Goal: Task Accomplishment & Management: Use online tool/utility

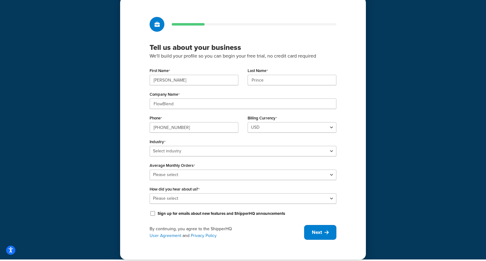
scroll to position [30, 0]
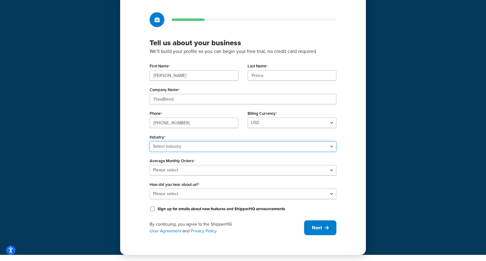
click at [218, 150] on select "Select industry Automotive Adult Agriculture Alcohol, Tobacco & CBD Arts & Craf…" at bounding box center [243, 146] width 187 height 10
select select "3"
click at [150, 141] on select "Select industry Automotive Adult Agriculture Alcohol, Tobacco & CBD Arts & Craf…" at bounding box center [243, 146] width 187 height 10
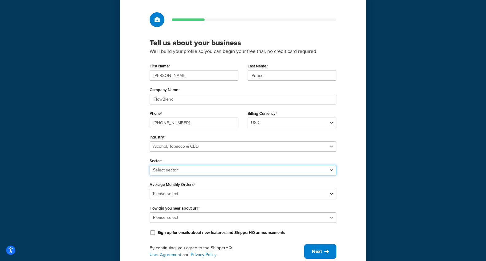
click at [227, 168] on select "Select sector Alcohol Manufacturing Beer CBD Liquor Store Spirits Tobacco Vape …" at bounding box center [243, 170] width 187 height 10
select select "5"
click at [150, 165] on select "Select sector Alcohol Manufacturing Beer CBD Liquor Store Spirits Tobacco Vape …" at bounding box center [243, 170] width 187 height 10
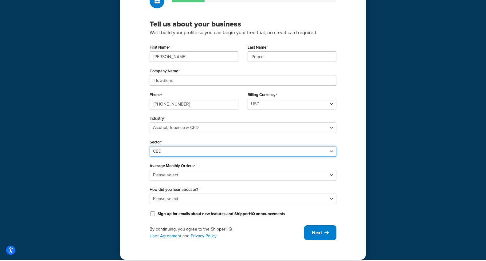
scroll to position [54, 0]
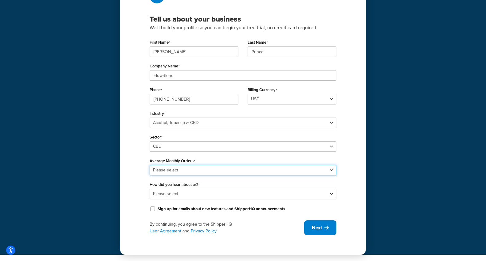
click at [241, 169] on select "Please select 0-500 501-1,000 1,001-10,000 10,001-20,000 Over 20,000" at bounding box center [243, 170] width 187 height 10
select select "2"
click at [150, 165] on select "Please select 0-500 501-1,000 1,001-10,000 10,001-20,000 Over 20,000" at bounding box center [243, 170] width 187 height 10
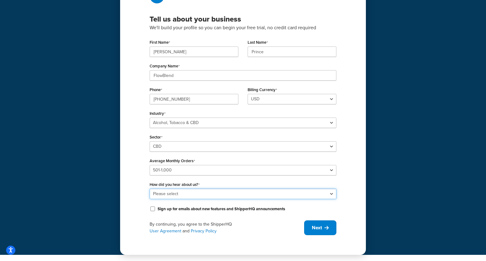
click at [231, 196] on select "Please select Online Search App Store or Marketplace Listing Referred by Agency…" at bounding box center [243, 193] width 187 height 10
select select "2"
click at [150, 188] on select "Please select Online Search App Store or Marketplace Listing Referred by Agency…" at bounding box center [243, 193] width 187 height 10
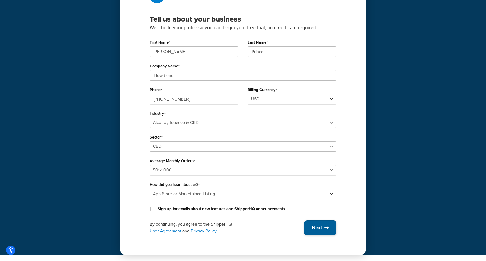
click at [324, 232] on button "Next" at bounding box center [320, 227] width 32 height 15
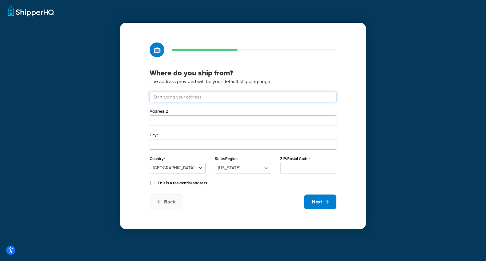
click at [243, 96] on input "text" at bounding box center [243, 97] width 187 height 10
type input "1091 Rose Crossing"
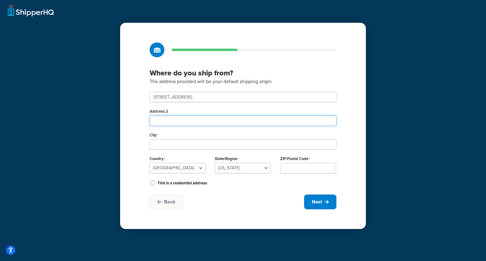
type input "Unit #3"
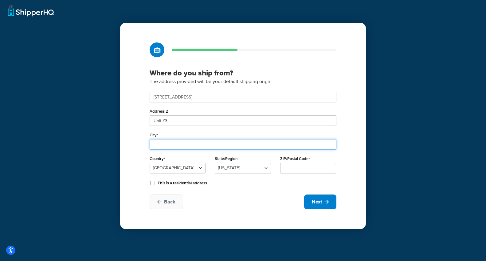
type input "KALISPELL"
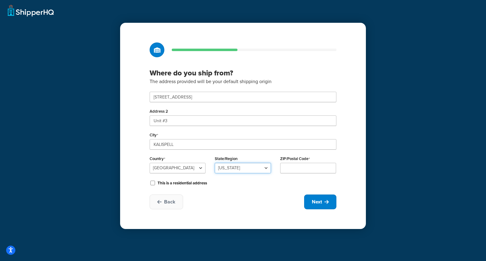
select select "26"
type input "59901"
click at [321, 199] on span "Next" at bounding box center [317, 201] width 10 height 7
select select "1"
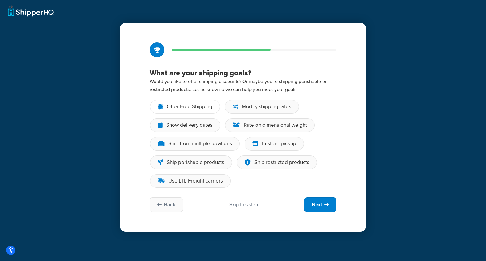
click at [188, 108] on div "Offer Free Shipping" at bounding box center [189, 107] width 45 height 6
click at [0, 0] on input "Offer Free Shipping" at bounding box center [0, 0] width 0 height 0
click at [195, 128] on div "Show delivery dates" at bounding box center [189, 125] width 46 height 6
click at [0, 0] on input "Show delivery dates" at bounding box center [0, 0] width 0 height 0
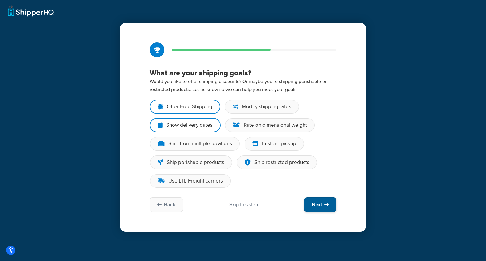
click at [311, 205] on button "Next" at bounding box center [320, 204] width 32 height 15
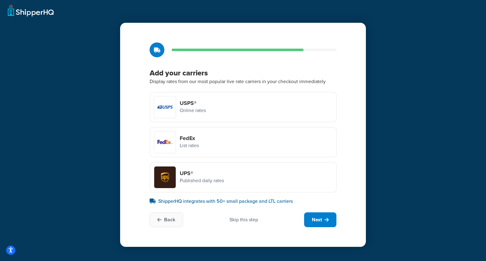
click at [169, 179] on div at bounding box center [165, 177] width 22 height 22
click at [0, 0] on input "UPS® Published daily rates" at bounding box center [0, 0] width 0 height 0
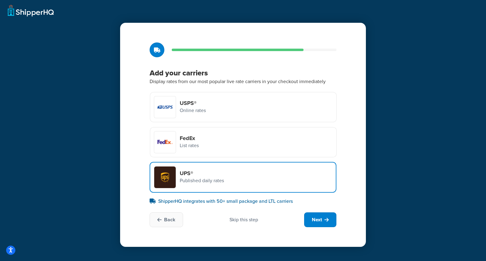
click at [180, 105] on h4 "USPS®" at bounding box center [193, 103] width 26 height 7
click at [0, 0] on input "USPS® Online rates" at bounding box center [0, 0] width 0 height 0
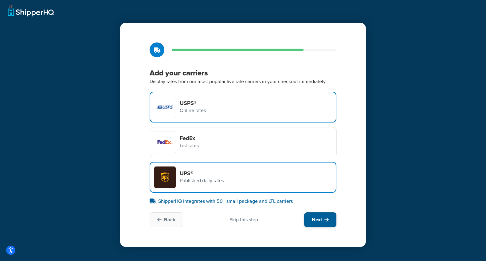
click at [318, 219] on span "Next" at bounding box center [317, 219] width 10 height 7
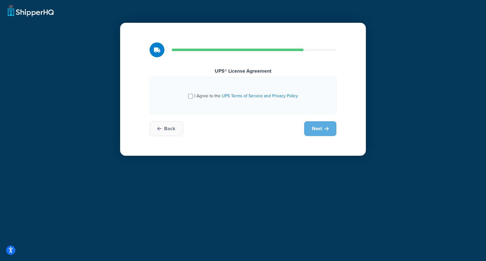
click at [194, 96] on div "I Agree to the UPS Terms of Service and Privacy Policy" at bounding box center [243, 95] width 110 height 10
click at [192, 95] on input "I Agree to the UPS Terms of Service and Privacy Policy" at bounding box center [190, 96] width 5 height 5
checkbox input "true"
click at [325, 125] on button "Next" at bounding box center [320, 128] width 32 height 15
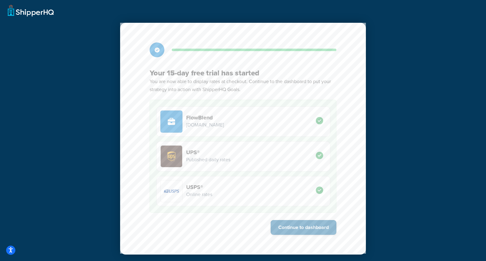
click at [300, 229] on button "Continue to dashboard" at bounding box center [304, 227] width 66 height 15
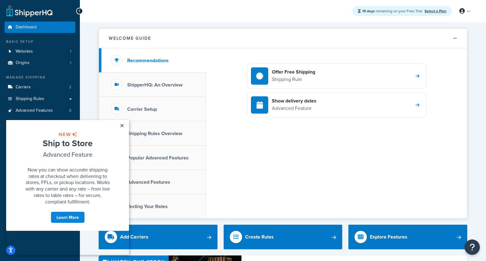
click at [122, 127] on link "×" at bounding box center [121, 125] width 11 height 11
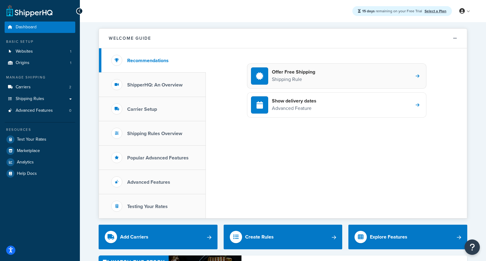
click at [296, 81] on p "Shipping Rule" at bounding box center [293, 79] width 43 height 8
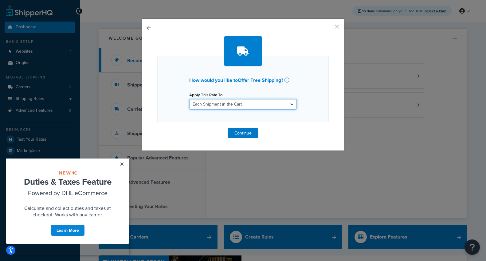
click at [295, 102] on select "Each Shipment in the Cart Each Shipping Group in the Cart Each Item within a Sh…" at bounding box center [243, 104] width 108 height 10
click at [293, 105] on select "Each Shipment in the Cart Each Shipping Group in the Cart Each Item within a Sh…" at bounding box center [243, 104] width 108 height 10
click at [291, 105] on select "Each Shipment in the Cart Each Shipping Group in the Cart Each Item within a Sh…" at bounding box center [243, 104] width 108 height 10
click at [329, 28] on button "button" at bounding box center [328, 29] width 2 height 2
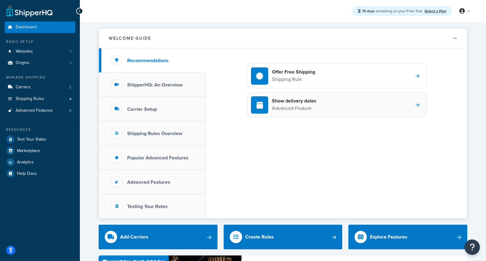
click at [297, 113] on div "Show delivery dates Advanced Feature" at bounding box center [283, 104] width 65 height 17
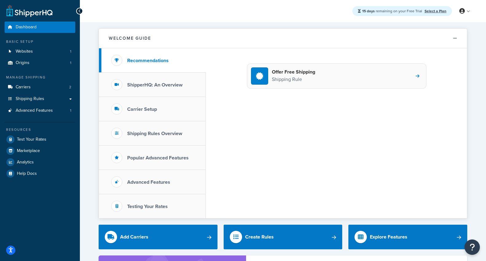
click at [327, 78] on div "Offer Free Shipping Shipping Rule" at bounding box center [336, 75] width 179 height 25
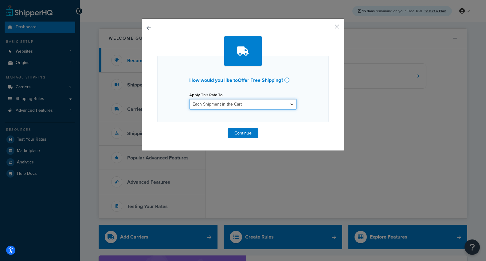
click at [289, 106] on select "Each Shipment in the Cart Each Shipping Group in the Cart Each Item within a Sh…" at bounding box center [243, 104] width 108 height 10
click at [189, 99] on select "Each Shipment in the Cart Each Shipping Group in the Cart Each Item within a Sh…" at bounding box center [243, 104] width 108 height 10
click at [248, 135] on button "Continue" at bounding box center [243, 133] width 31 height 10
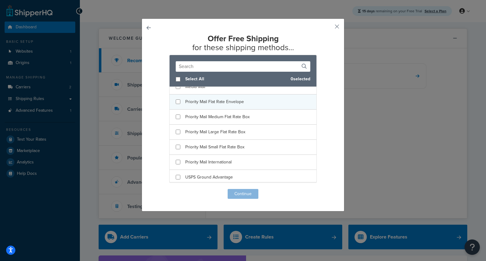
scroll to position [159, 0]
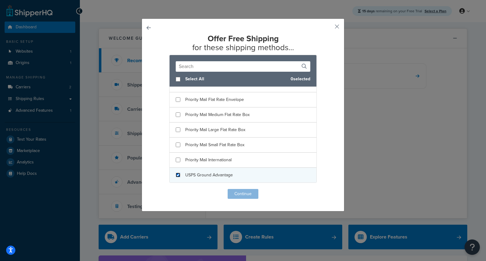
click at [178, 175] on input "checkbox" at bounding box center [178, 174] width 5 height 5
checkbox input "true"
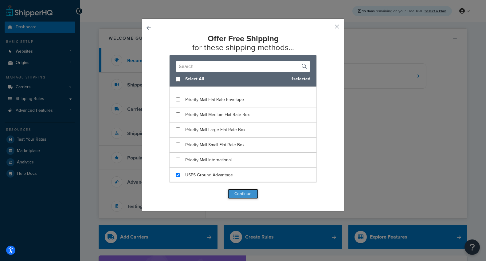
click at [247, 195] on button "Continue" at bounding box center [243, 194] width 31 height 10
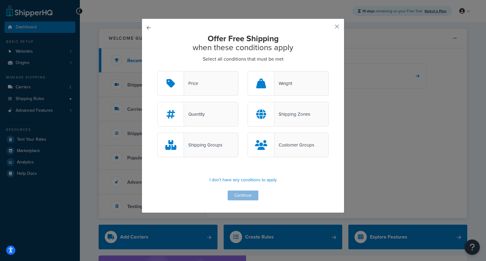
click at [208, 87] on div "Price" at bounding box center [197, 83] width 81 height 25
click at [0, 0] on input "Price" at bounding box center [0, 0] width 0 height 0
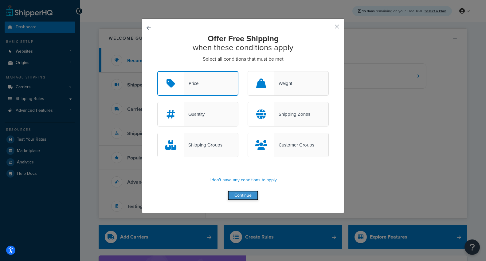
click at [239, 196] on button "Continue" at bounding box center [243, 195] width 31 height 10
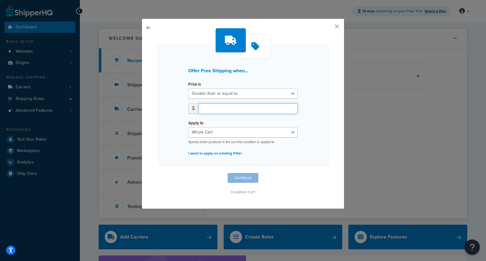
click at [225, 111] on input "number" at bounding box center [248, 108] width 99 height 10
type input "78.50"
click at [245, 178] on button "Continue" at bounding box center [243, 178] width 31 height 10
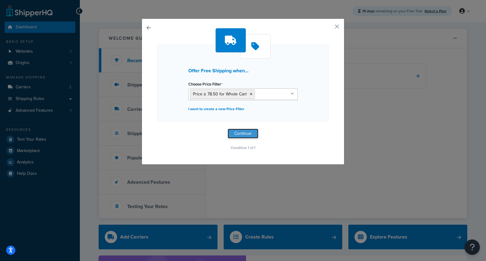
click at [242, 134] on button "Continue" at bounding box center [243, 133] width 31 height 10
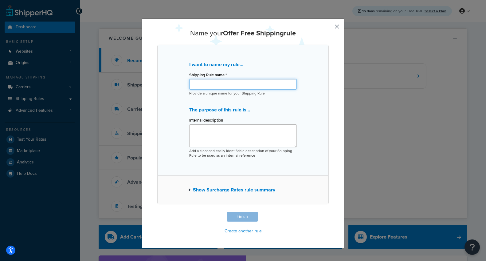
click at [229, 86] on input "Shipping Rule name *" at bounding box center [243, 84] width 108 height 10
type input "Free Shipping"
click at [167, 131] on div "I want to name my rule... Shipping Rule name * Free Shipping Provide a unique n…" at bounding box center [242, 110] width 171 height 131
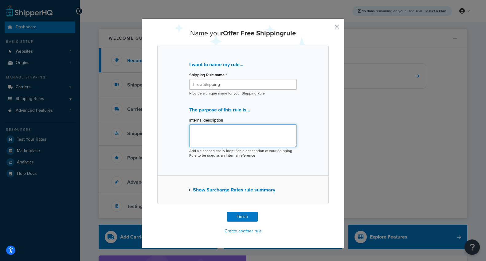
click at [218, 133] on textarea "Internal description" at bounding box center [243, 135] width 108 height 23
type textarea "Free Shipping over $79"
click at [241, 218] on button "Finish" at bounding box center [242, 216] width 31 height 10
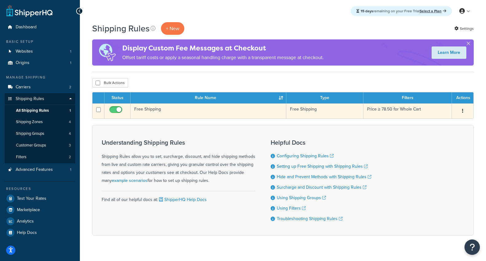
click at [116, 112] on input "checkbox" at bounding box center [116, 111] width 17 height 8
checkbox input "false"
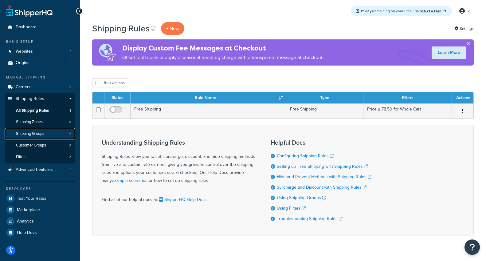
click at [45, 136] on link "Shipping Groups 4" at bounding box center [40, 133] width 71 height 11
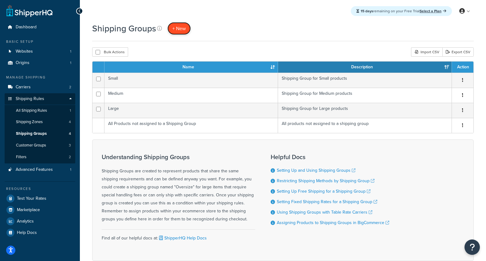
click at [184, 33] on link "+ New" at bounding box center [178, 28] width 23 height 13
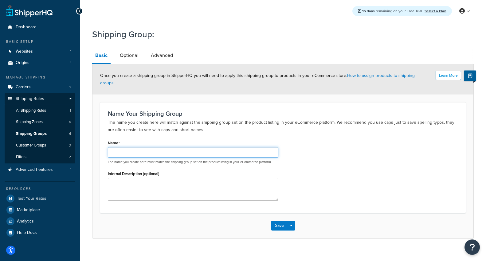
click at [128, 147] on input "Name" at bounding box center [193, 152] width 171 height 10
click at [135, 147] on input "CBD Restr" at bounding box center [193, 152] width 171 height 10
drag, startPoint x: 142, startPoint y: 145, endPoint x: 108, endPoint y: 142, distance: 33.9
click at [108, 147] on input "CBD Restr" at bounding box center [193, 152] width 171 height 10
drag, startPoint x: 121, startPoint y: 144, endPoint x: 126, endPoint y: 149, distance: 6.7
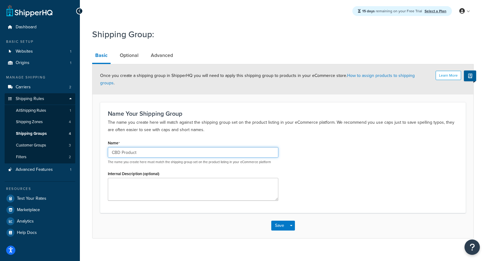
click at [121, 147] on input "CBD Product" at bounding box center [193, 152] width 171 height 10
drag, startPoint x: 143, startPoint y: 144, endPoint x: 101, endPoint y: 144, distance: 41.2
click at [101, 144] on div "Name Your Shipping Group The name you create here will match against the shippi…" at bounding box center [283, 157] width 366 height 110
type input "CBD_Product"
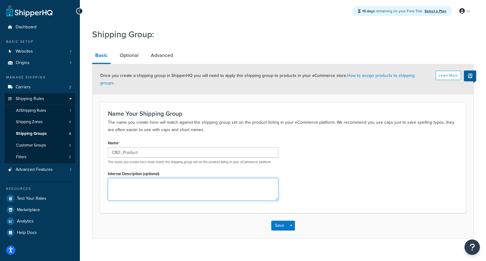
click at [129, 178] on textarea "Internal Description (optional)" at bounding box center [193, 189] width 171 height 23
type textarea "CBD Restricted to legal States"
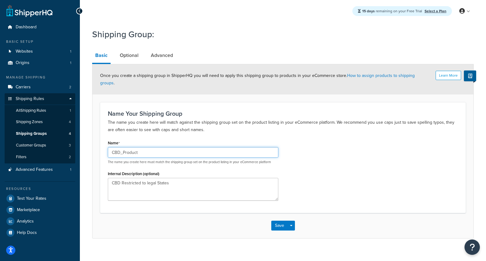
drag, startPoint x: 155, startPoint y: 147, endPoint x: 91, endPoint y: 145, distance: 64.6
click at [91, 145] on div "Shipping Group: Basic Optional Advanced Learn More Once you create a shipping g…" at bounding box center [283, 139] width 406 height 228
click at [275, 222] on button "Save" at bounding box center [279, 225] width 17 height 10
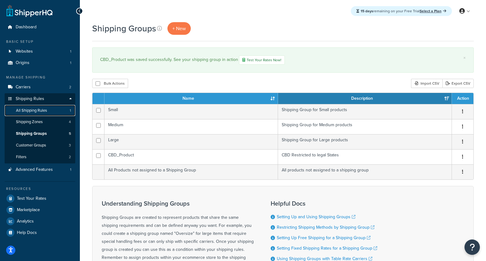
click at [41, 107] on link "All Shipping Rules 1" at bounding box center [40, 110] width 71 height 11
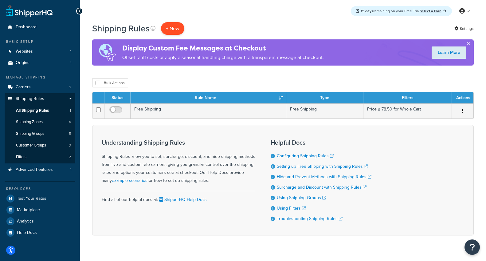
click at [171, 26] on p "+ New" at bounding box center [172, 28] width 23 height 13
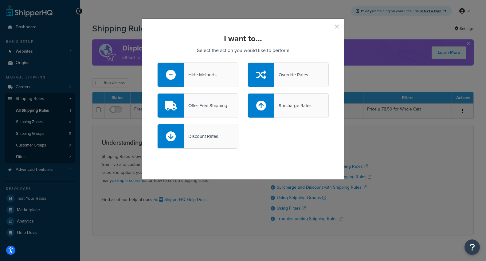
click at [286, 72] on div "Override Rates" at bounding box center [291, 74] width 34 height 9
click at [0, 0] on input "Override Rates" at bounding box center [0, 0] width 0 height 0
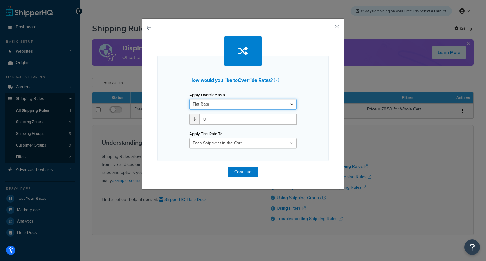
click at [233, 104] on select "Flat Rate Percentage Flat Rate & Percentage" at bounding box center [243, 104] width 108 height 10
click at [189, 99] on select "Flat Rate Percentage Flat Rate & Percentage" at bounding box center [243, 104] width 108 height 10
click at [233, 104] on select "Flat Rate Percentage Flat Rate & Percentage" at bounding box center [243, 104] width 108 height 10
click at [157, 167] on button "button" at bounding box center [157, 167] width 0 height 0
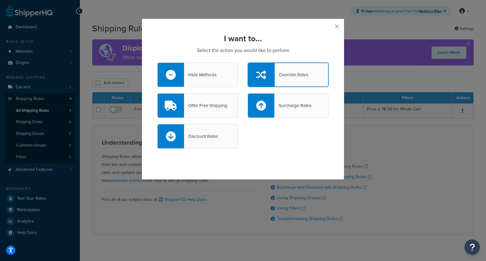
click at [204, 72] on div "Hide Methods" at bounding box center [200, 74] width 33 height 9
click at [0, 0] on input "Hide Methods" at bounding box center [0, 0] width 0 height 0
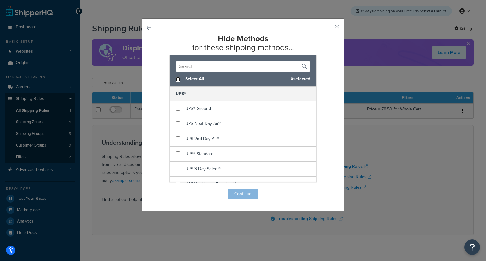
click at [178, 79] on input "checkbox" at bounding box center [178, 79] width 5 height 5
checkbox input "true"
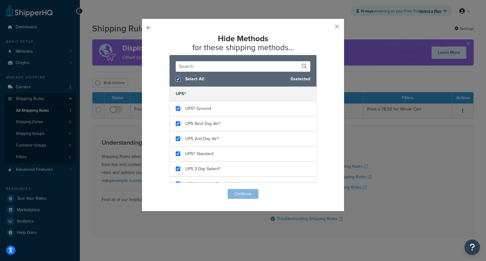
checkbox input "true"
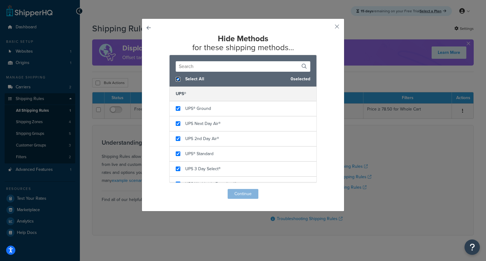
checkbox input "true"
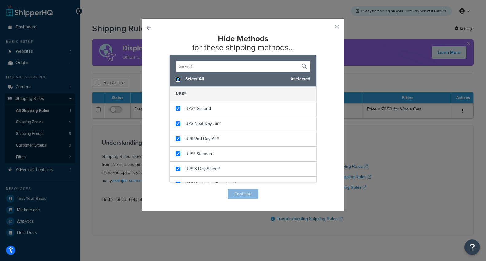
checkbox input "true"
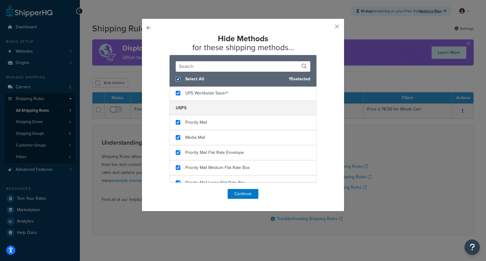
scroll to position [159, 0]
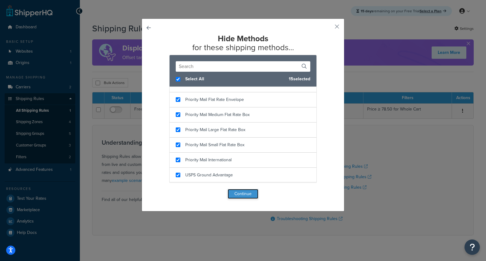
click at [247, 194] on button "Continue" at bounding box center [243, 194] width 31 height 10
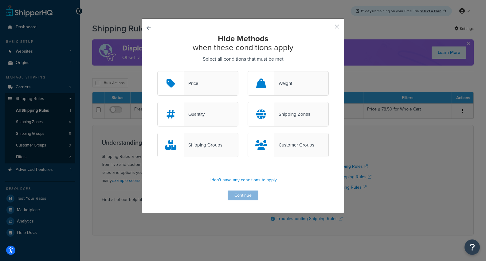
click at [230, 148] on div "Shipping Groups" at bounding box center [197, 144] width 81 height 25
click at [0, 0] on input "Shipping Groups" at bounding box center [0, 0] width 0 height 0
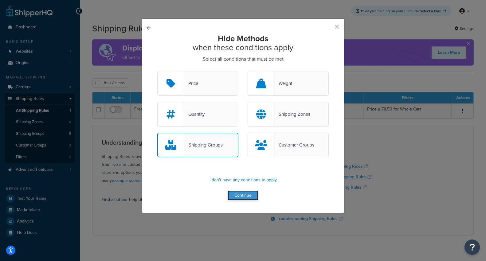
click at [246, 198] on button "Continue" at bounding box center [243, 195] width 31 height 10
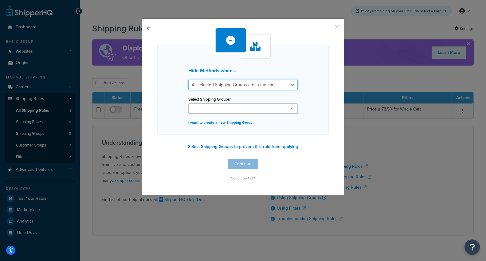
click at [236, 82] on select "All selected Shipping Groups are in the cart Any selected Shipping Groups are i…" at bounding box center [242, 85] width 109 height 10
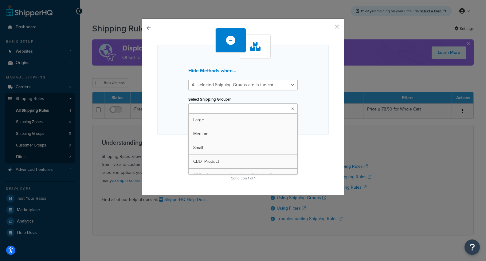
click at [233, 106] on input "Select Shipping Groups" at bounding box center [217, 108] width 54 height 7
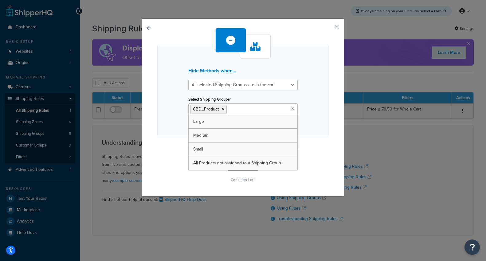
click at [313, 122] on div "Hide Methods when... All selected Shipping Groups are in the cart Any selected …" at bounding box center [242, 91] width 171 height 92
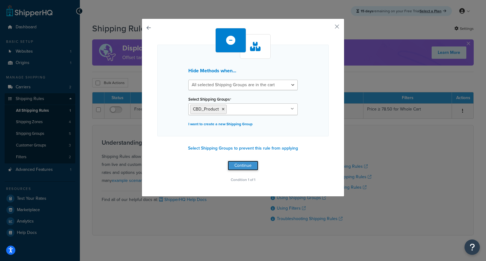
click at [249, 163] on button "Continue" at bounding box center [243, 165] width 31 height 10
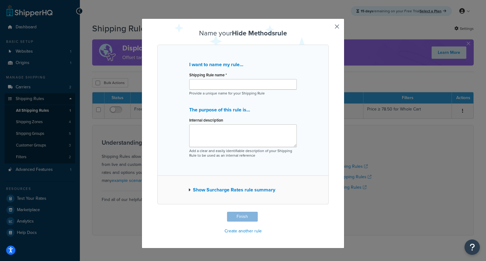
click at [329, 211] on button "button" at bounding box center [328, 212] width 2 height 2
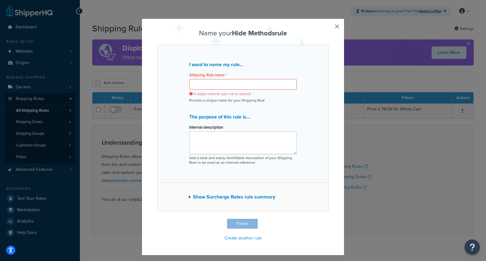
click at [234, 198] on button "Show Surcharge Rates rule summary" at bounding box center [231, 196] width 87 height 9
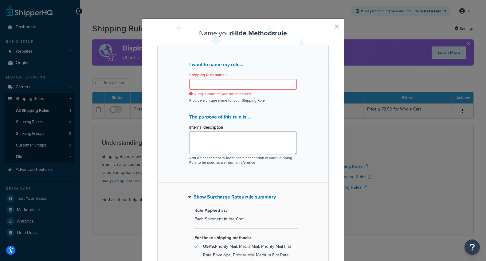
click at [234, 198] on button "Show Surcharge Rates rule summary" at bounding box center [232, 196] width 88 height 9
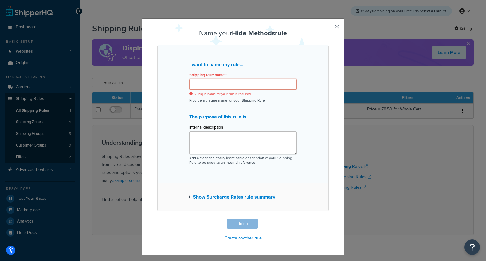
click at [208, 86] on input "Shipping Rule name *" at bounding box center [243, 84] width 108 height 10
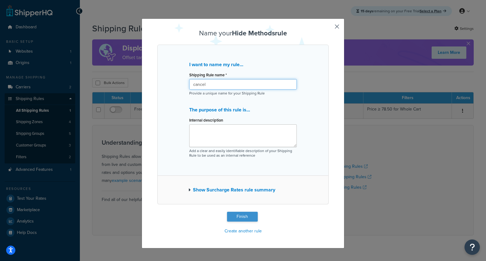
type input "cancel"
click at [242, 213] on button "Finish" at bounding box center [242, 216] width 31 height 10
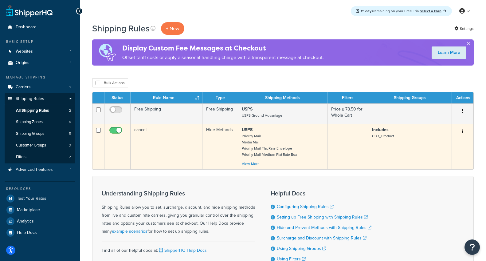
click at [463, 132] on button "button" at bounding box center [462, 132] width 9 height 10
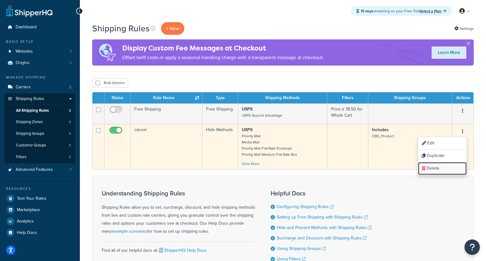
click at [439, 169] on link "Delete" at bounding box center [442, 168] width 49 height 13
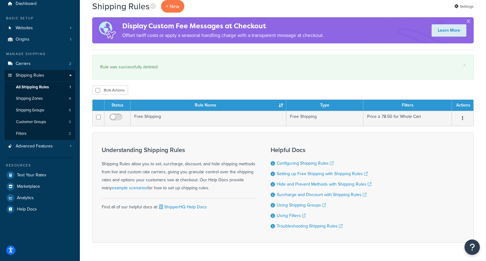
scroll to position [25, 0]
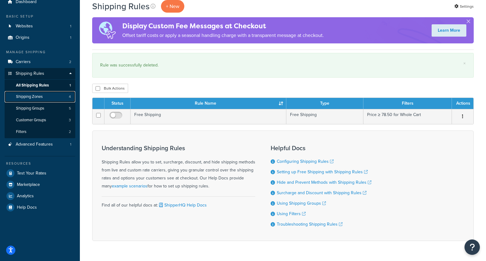
click at [43, 97] on span "Shipping Zones" at bounding box center [29, 96] width 27 height 5
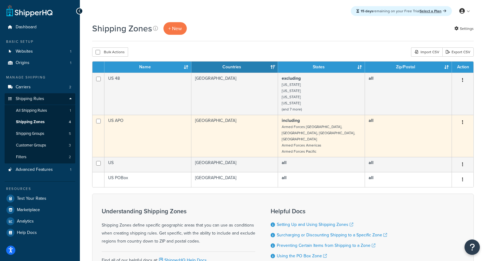
click at [463, 123] on button "button" at bounding box center [462, 122] width 9 height 10
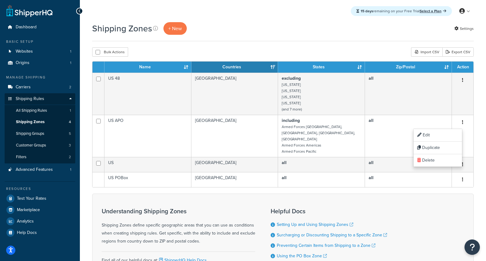
click at [413, 193] on div "Understanding Shipping Zones Shipping Zones define specific geographic areas th…" at bounding box center [283, 237] width 382 height 89
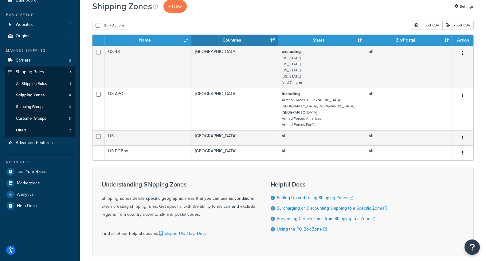
scroll to position [22, 0]
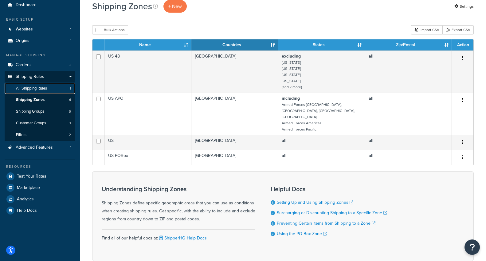
click at [36, 90] on span "All Shipping Rules" at bounding box center [31, 88] width 31 height 5
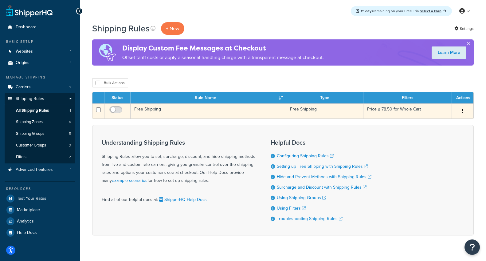
click at [462, 109] on button "button" at bounding box center [462, 111] width 9 height 10
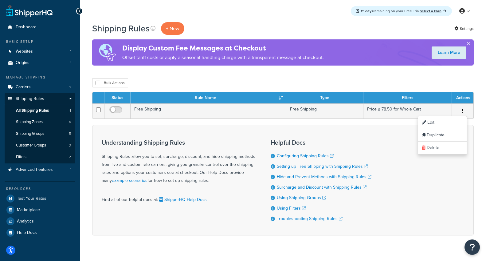
click at [393, 125] on form "Status Rule Name Type Filters Actions Free Shipping Free Shipping Price ≥ 78.50…" at bounding box center [283, 163] width 382 height 143
click at [170, 23] on p "+ New" at bounding box center [172, 28] width 23 height 13
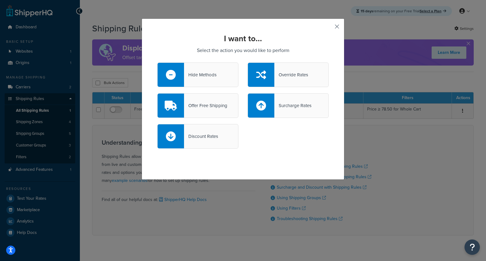
click at [329, 28] on button "button" at bounding box center [328, 29] width 2 height 2
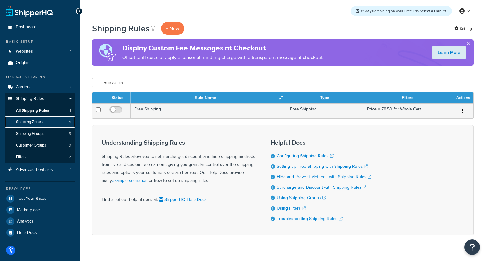
click at [43, 124] on span "Shipping Zones" at bounding box center [29, 121] width 27 height 5
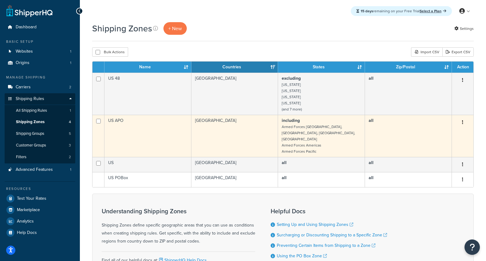
click at [334, 138] on td "including Armed Forces Europe, [GEOGRAPHIC_DATA], [GEOGRAPHIC_DATA], [GEOGRAPHI…" at bounding box center [321, 136] width 87 height 42
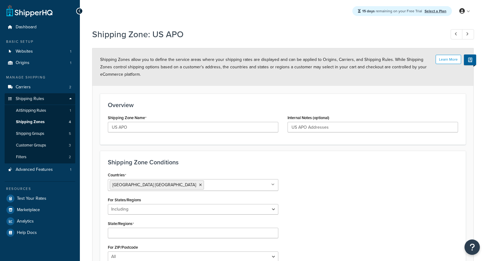
select select "including"
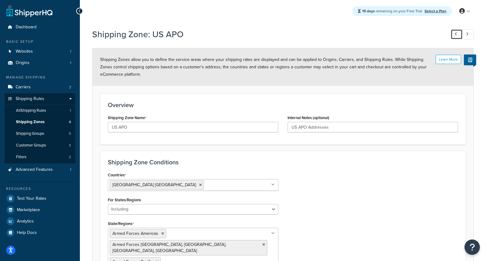
click at [455, 36] on icon at bounding box center [456, 34] width 2 height 4
type input "US 48"
type input "Continuous 48 States"
select select "excluding"
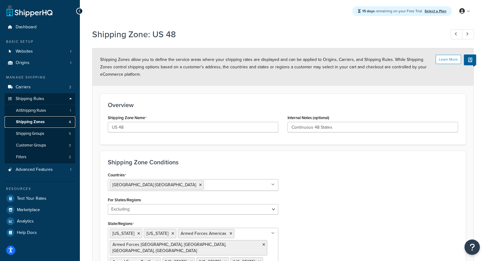
click at [40, 121] on span "Shipping Zones" at bounding box center [30, 121] width 29 height 5
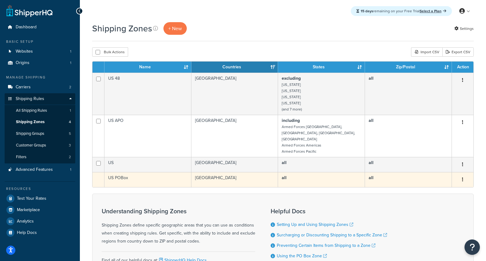
click at [227, 173] on td "[GEOGRAPHIC_DATA]" at bounding box center [234, 179] width 87 height 15
click at [461, 175] on button "button" at bounding box center [462, 180] width 9 height 10
click at [178, 172] on td "US POBox" at bounding box center [147, 179] width 87 height 15
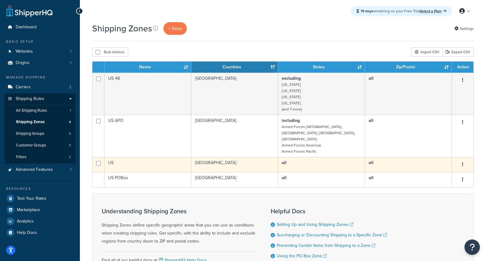
click at [231, 159] on td "[GEOGRAPHIC_DATA]" at bounding box center [234, 164] width 87 height 15
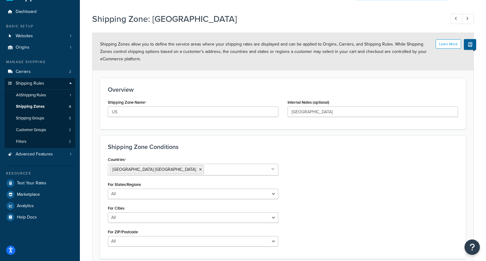
scroll to position [2, 0]
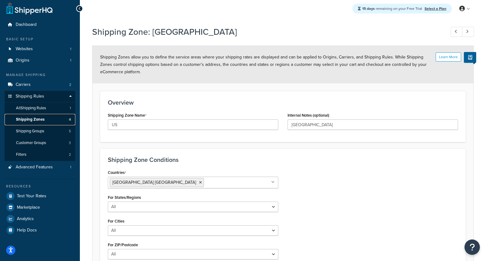
click at [26, 119] on span "Shipping Zones" at bounding box center [30, 119] width 29 height 5
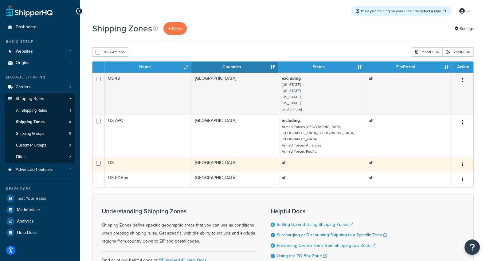
click at [463, 159] on button "button" at bounding box center [462, 164] width 9 height 10
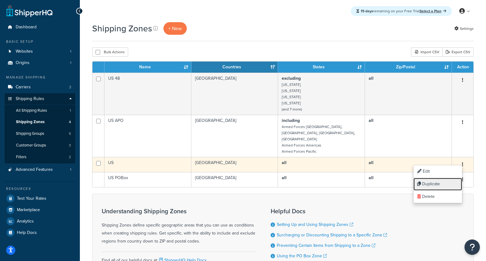
click at [437, 182] on link "Duplicate" at bounding box center [438, 184] width 49 height 13
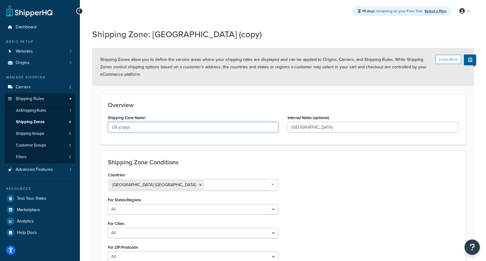
drag, startPoint x: 136, startPoint y: 127, endPoint x: 118, endPoint y: 127, distance: 18.4
click at [118, 127] on input "US (copy)" at bounding box center [193, 127] width 171 height 10
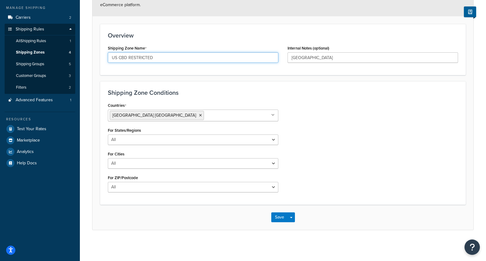
type input "US CBD RESTRICTED"
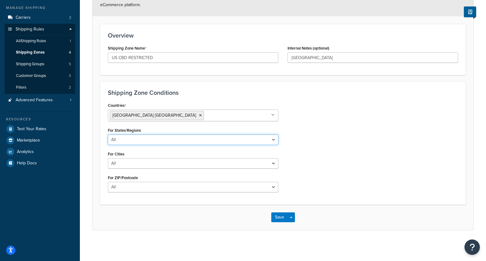
click at [197, 140] on select "All Including Excluding" at bounding box center [193, 139] width 171 height 10
click at [173, 139] on select "All Including Excluding" at bounding box center [193, 139] width 171 height 10
select select "excluding"
click at [108, 134] on select "All Including Excluding" at bounding box center [193, 139] width 171 height 10
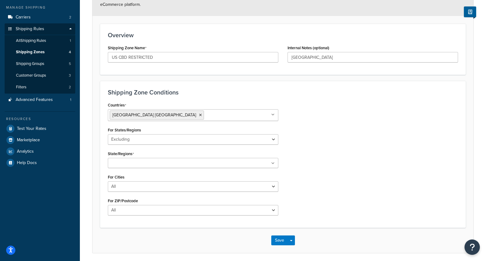
click at [161, 163] on ul at bounding box center [193, 163] width 171 height 10
type input "haw"
type input "nebr"
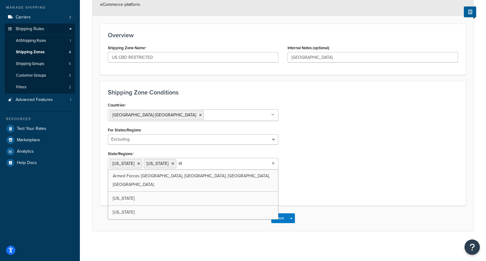
type input "ida"
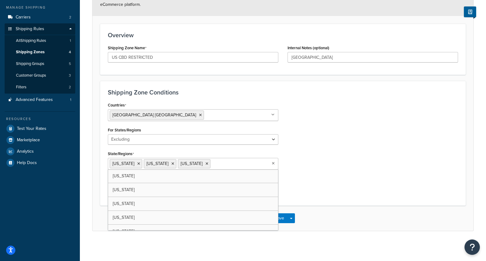
click at [341, 148] on div "Countries United States USA All Countries ALL Afghanistan AFG Albania ALB Alger…" at bounding box center [283, 148] width 360 height 97
click at [278, 218] on button "Save" at bounding box center [279, 218] width 17 height 10
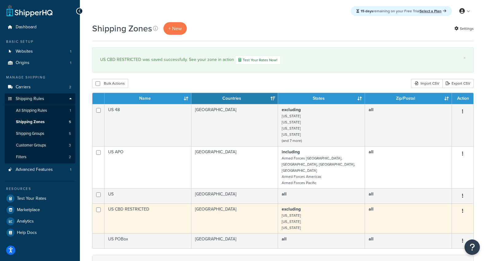
click at [462, 207] on button "button" at bounding box center [462, 211] width 9 height 10
click at [429, 218] on link "Edit" at bounding box center [438, 218] width 49 height 13
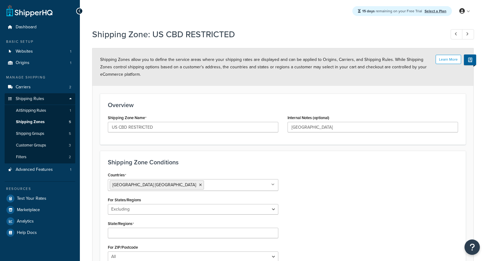
select select "excluding"
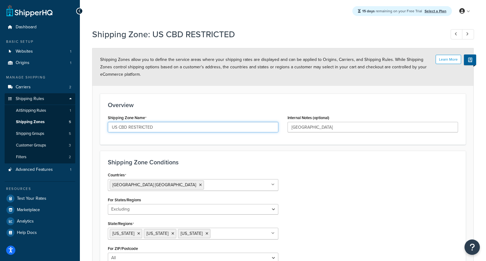
click at [127, 128] on input "US CBD RESTRICTED" at bounding box center [193, 127] width 171 height 10
click at [164, 127] on input "US CBD UNRESTRICTED" at bounding box center [193, 127] width 171 height 10
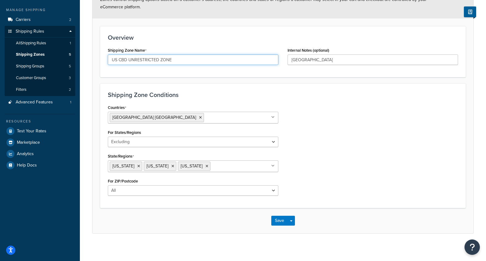
scroll to position [71, 0]
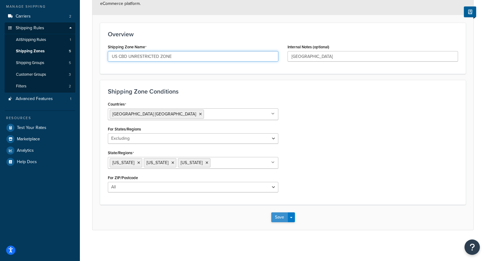
type input "US CBD UNRESTRICTED ZONE"
click at [282, 216] on button "Save" at bounding box center [279, 217] width 17 height 10
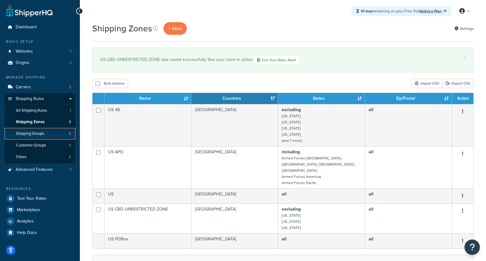
click at [54, 136] on link "Shipping Groups 5" at bounding box center [40, 133] width 71 height 11
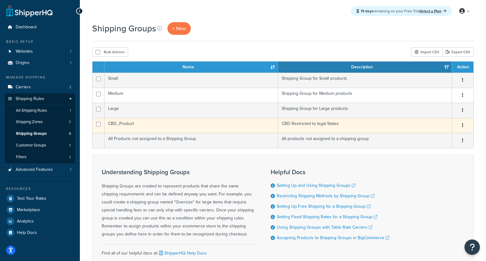
click at [463, 126] on icon "button" at bounding box center [462, 125] width 1 height 4
click at [440, 135] on link "Edit" at bounding box center [438, 138] width 49 height 13
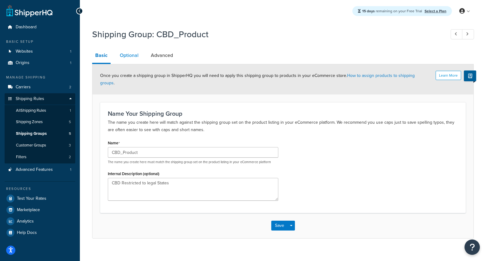
click at [126, 58] on link "Optional" at bounding box center [129, 55] width 25 height 15
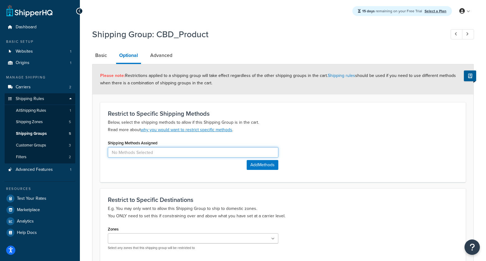
click at [221, 153] on input at bounding box center [193, 152] width 171 height 10
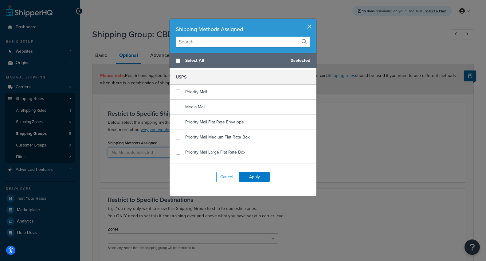
scroll to position [159, 0]
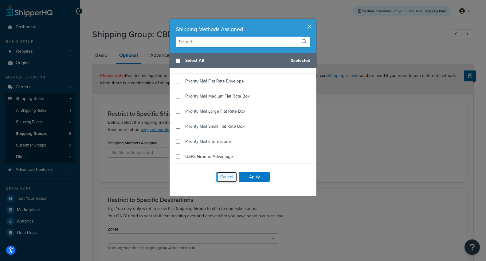
click at [226, 179] on button "Cancel" at bounding box center [226, 176] width 21 height 10
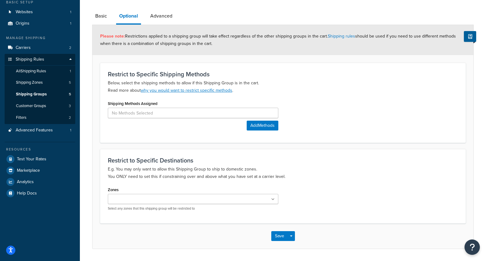
scroll to position [58, 0]
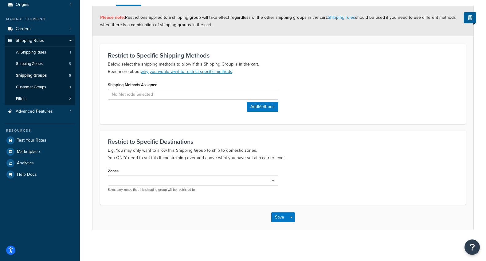
click at [226, 179] on ul at bounding box center [193, 180] width 171 height 10
click at [295, 163] on div "Restrict to Specific Destinations E.g. You may only want to allow this Shipping…" at bounding box center [283, 168] width 366 height 76
click at [279, 218] on button "Save" at bounding box center [279, 218] width 17 height 10
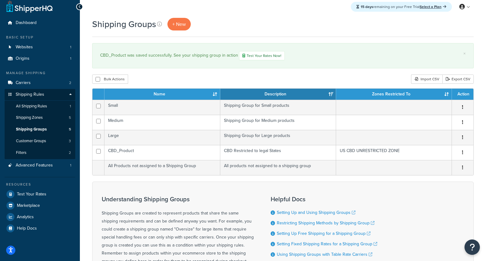
scroll to position [6, 0]
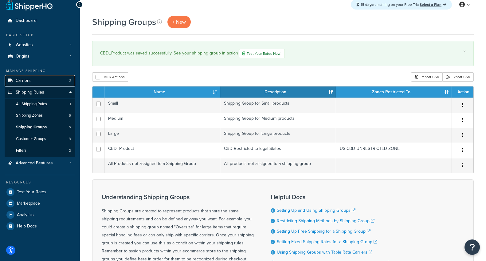
click at [53, 81] on link "Carriers 2" at bounding box center [40, 80] width 71 height 11
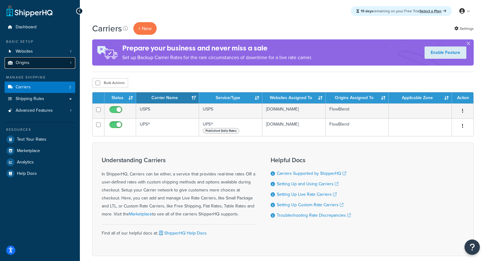
click at [43, 60] on link "Origins 1" at bounding box center [40, 62] width 71 height 11
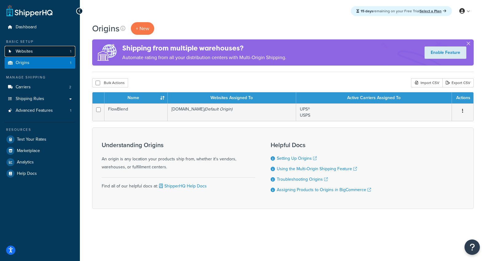
click at [43, 50] on link "Websites 1" at bounding box center [40, 51] width 71 height 11
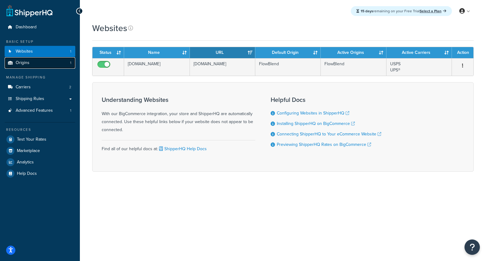
click at [42, 64] on link "Origins 1" at bounding box center [40, 62] width 71 height 11
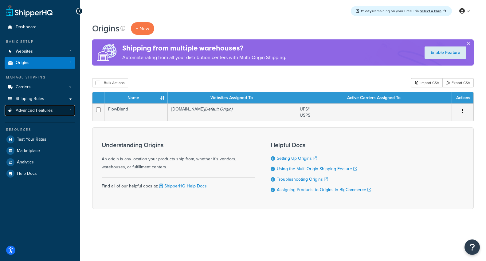
click at [49, 111] on span "Advanced Features" at bounding box center [34, 110] width 37 height 5
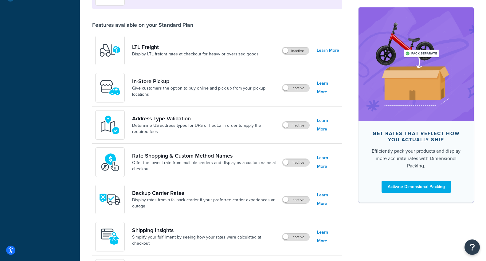
scroll to position [177, 0]
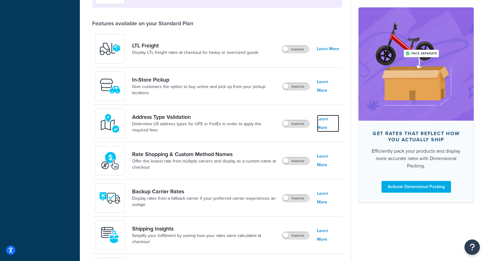
click at [327, 124] on link "Learn More" at bounding box center [328, 123] width 22 height 17
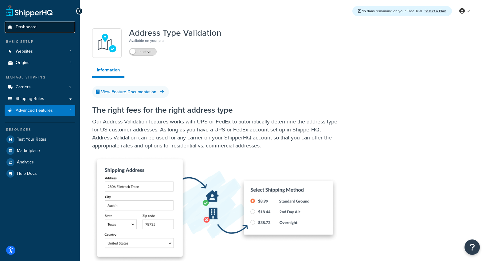
click at [55, 24] on link "Dashboard" at bounding box center [40, 27] width 71 height 11
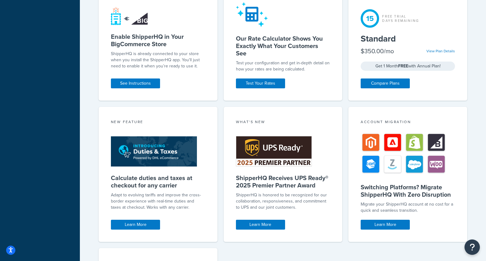
scroll to position [227, 0]
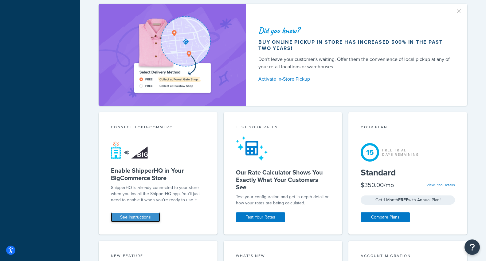
click at [134, 214] on link "See Instructions" at bounding box center [135, 217] width 49 height 10
